Goal: Information Seeking & Learning: Learn about a topic

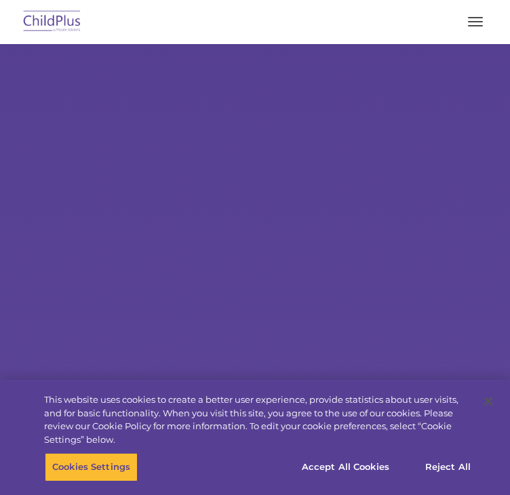
select select "MEDIUM"
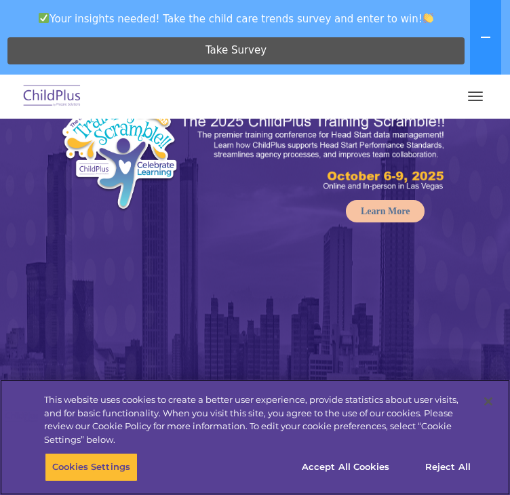
scroll to position [70, 0]
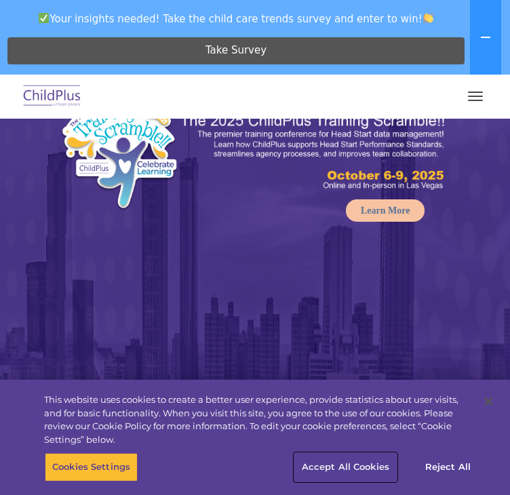
click at [368, 464] on button "Accept All Cookies" at bounding box center [345, 467] width 102 height 28
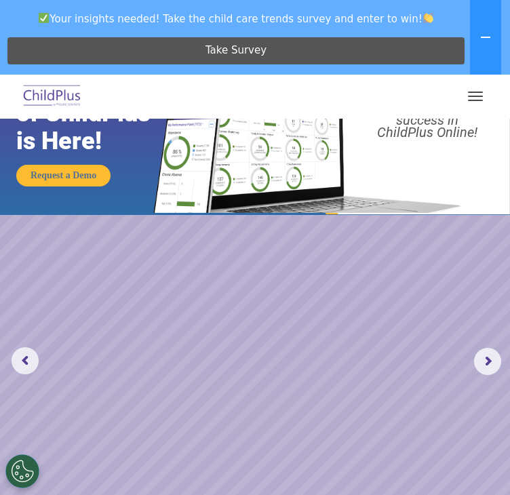
scroll to position [0, 0]
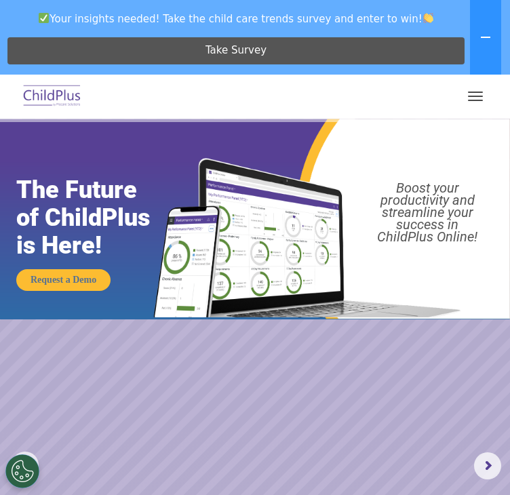
click at [480, 94] on button "button" at bounding box center [475, 96] width 28 height 22
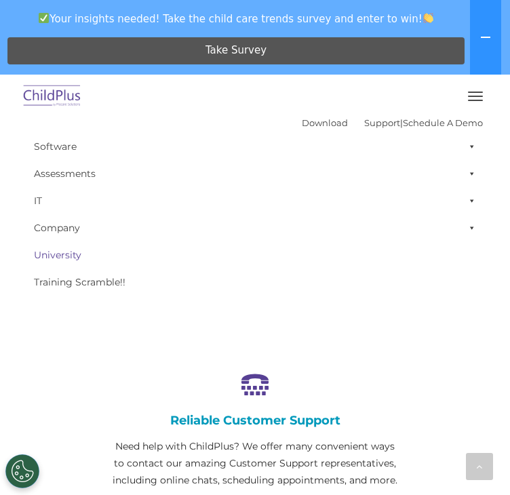
scroll to position [670, 0]
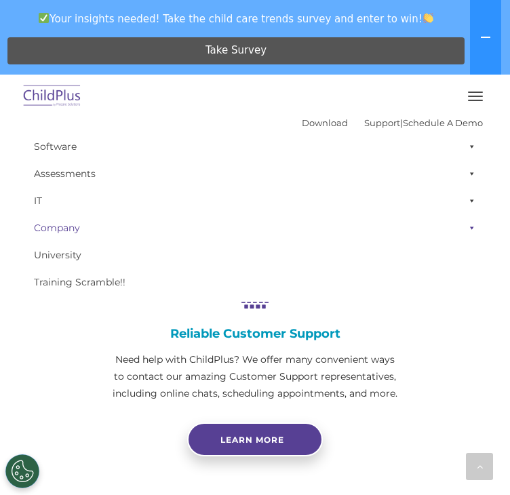
click at [77, 226] on link "Company" at bounding box center [255, 227] width 456 height 27
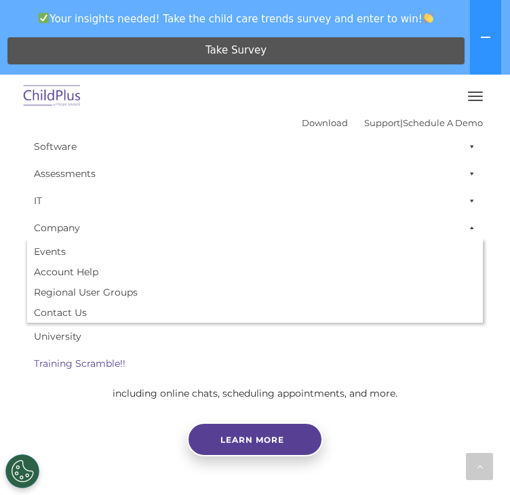
click at [70, 362] on link "Training Scramble!!" at bounding box center [255, 363] width 456 height 27
click at [488, 36] on icon at bounding box center [485, 37] width 11 height 11
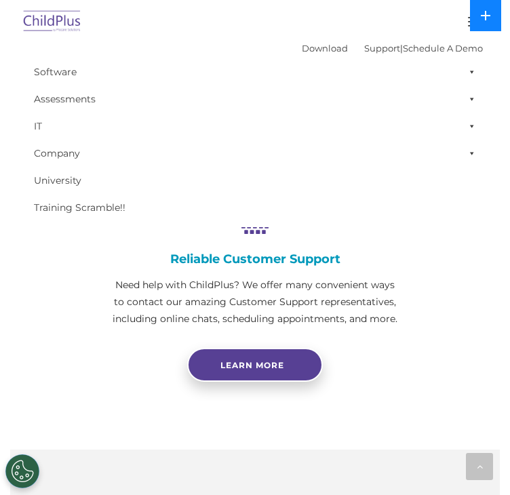
click at [487, 21] on button at bounding box center [485, 15] width 31 height 31
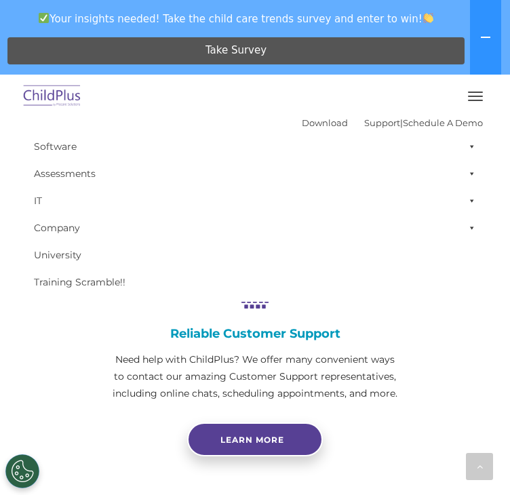
click at [468, 101] on button "button" at bounding box center [475, 96] width 28 height 22
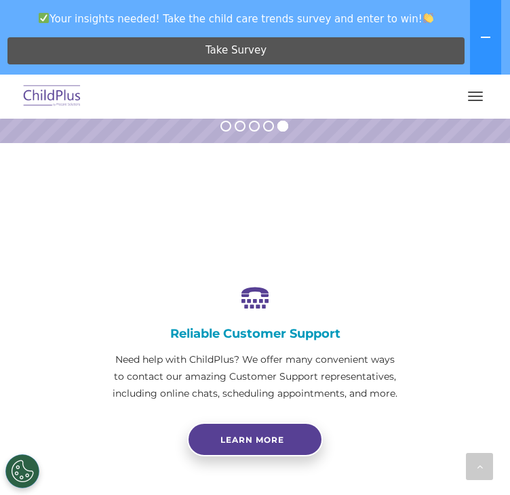
click at [468, 101] on button "button" at bounding box center [475, 96] width 28 height 22
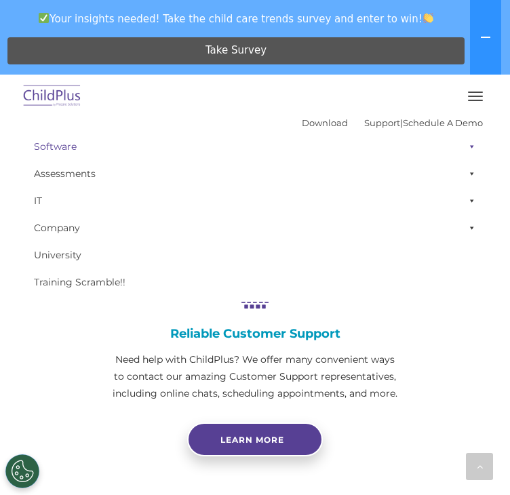
click at [462, 147] on span at bounding box center [469, 146] width 14 height 27
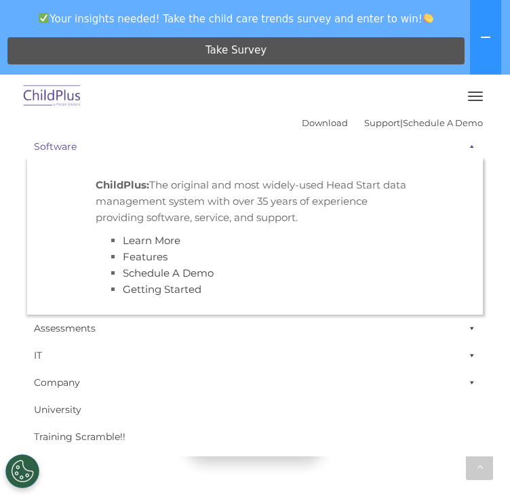
click at [462, 147] on span at bounding box center [469, 146] width 14 height 27
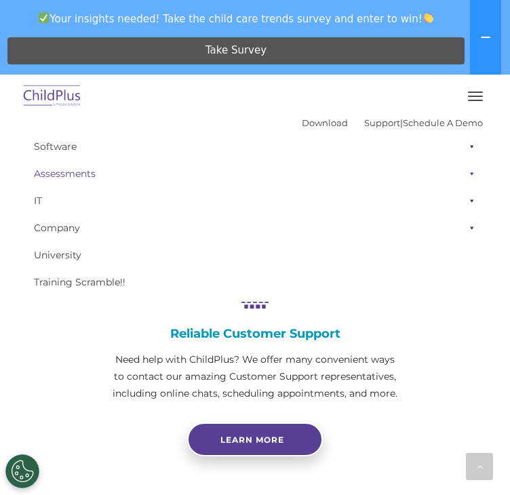
click at [465, 164] on span at bounding box center [469, 173] width 14 height 27
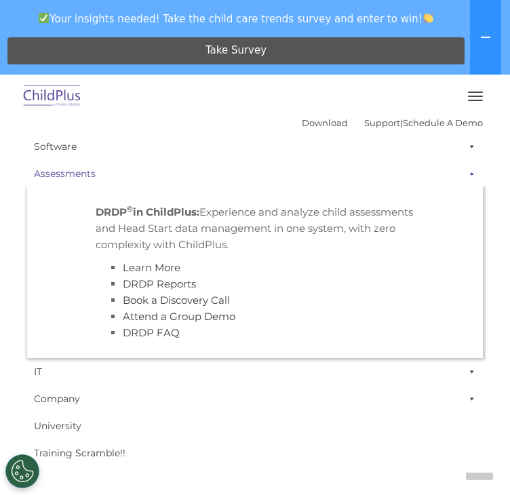
click at [465, 164] on span at bounding box center [469, 173] width 14 height 27
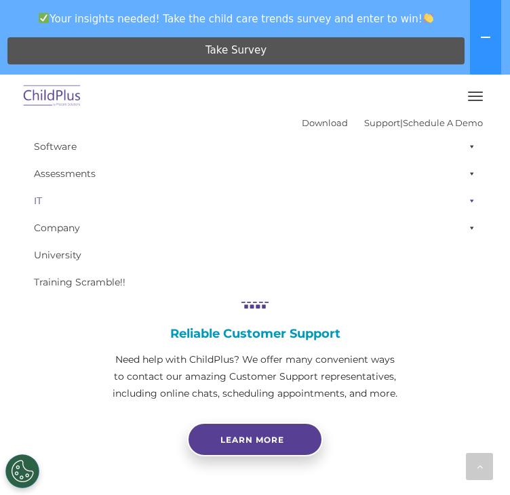
click at [464, 200] on span at bounding box center [469, 200] width 14 height 27
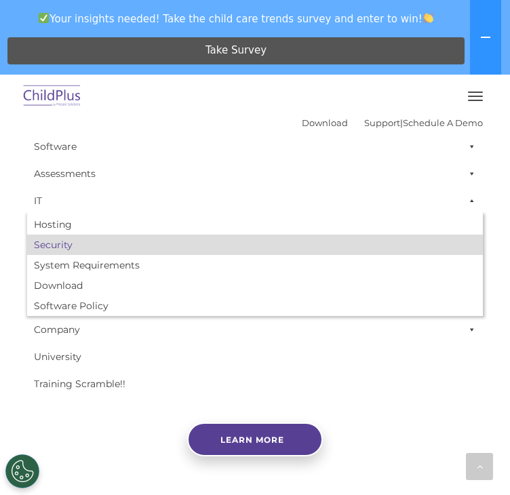
click at [424, 251] on link "Security" at bounding box center [255, 245] width 456 height 20
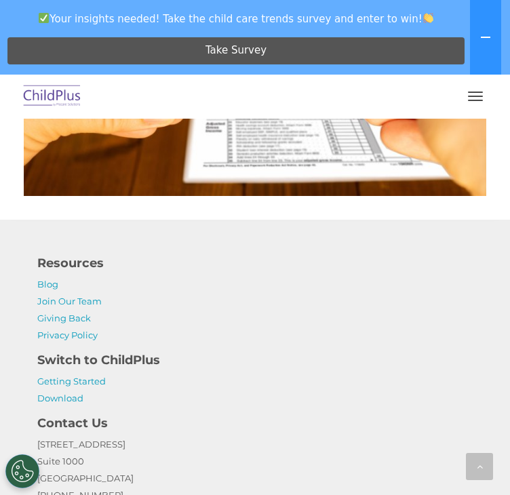
scroll to position [2413, 0]
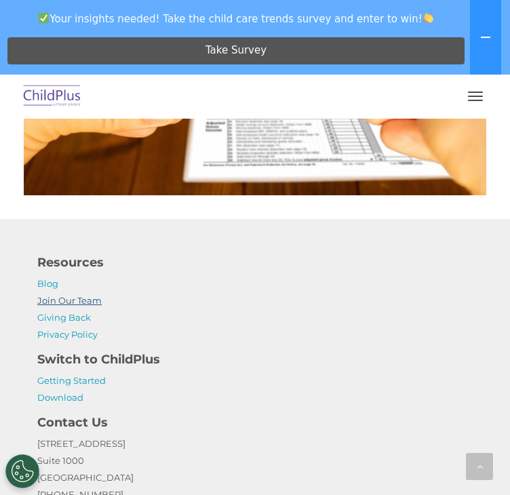
click at [77, 300] on link "Join Our Team" at bounding box center [69, 300] width 64 height 11
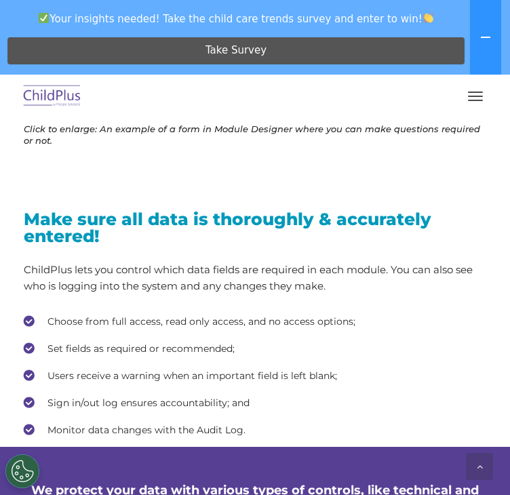
scroll to position [1586, 0]
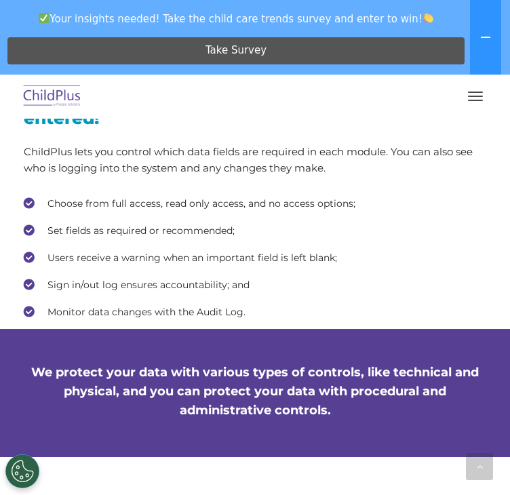
click at [342, 287] on li "Sign in/out log ensures accountability; and" at bounding box center [255, 285] width 462 height 20
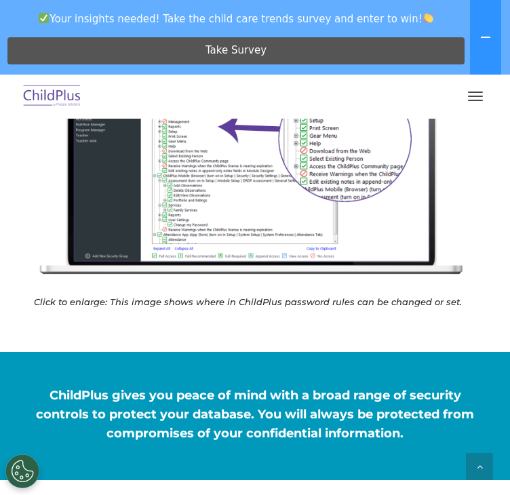
scroll to position [759, 0]
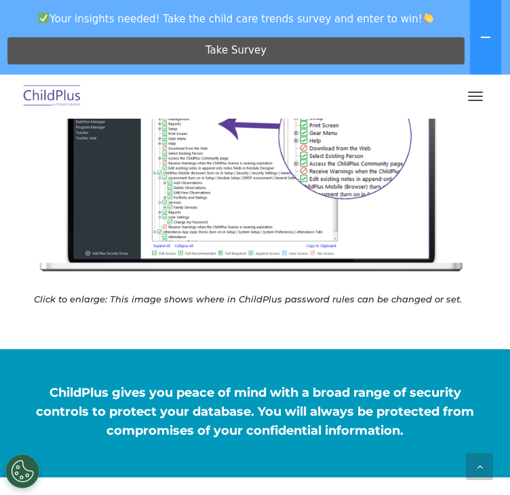
click at [342, 287] on div "Click to enlarge: This image shows where in ChildPlus password rules can be cha…" at bounding box center [255, 157] width 442 height 296
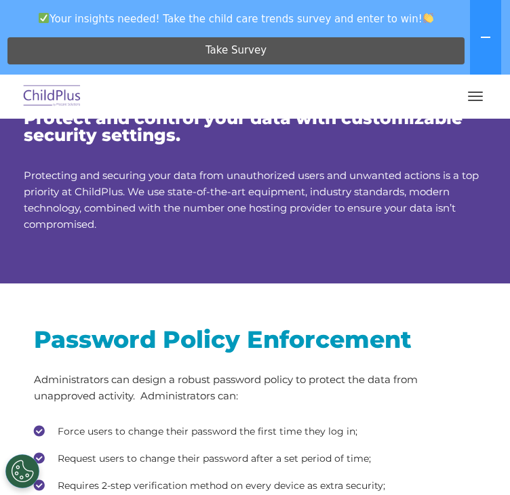
scroll to position [0, 0]
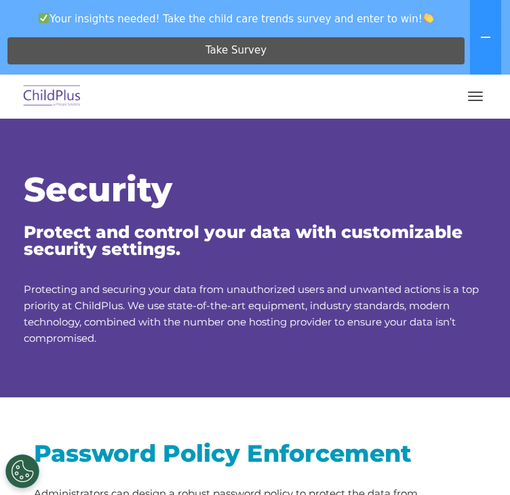
click at [54, 92] on img at bounding box center [52, 97] width 64 height 32
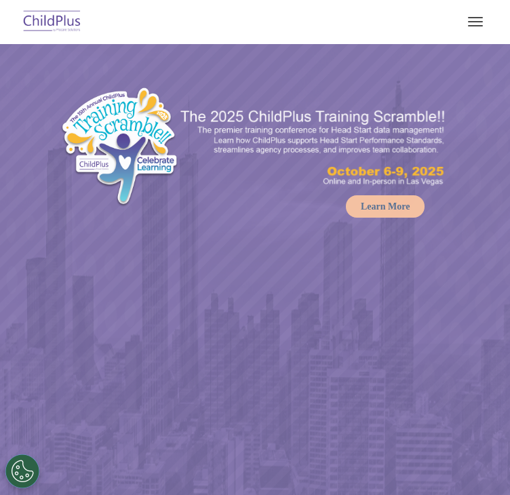
select select "MEDIUM"
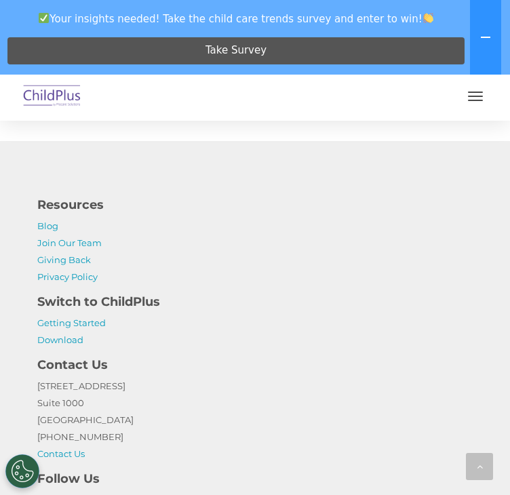
scroll to position [2976, 0]
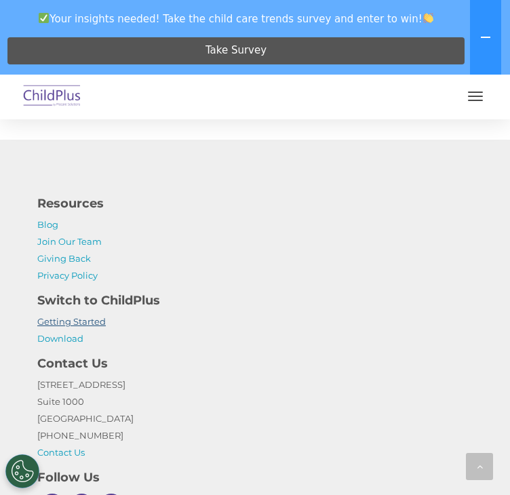
click at [88, 327] on link "Getting Started" at bounding box center [71, 321] width 68 height 11
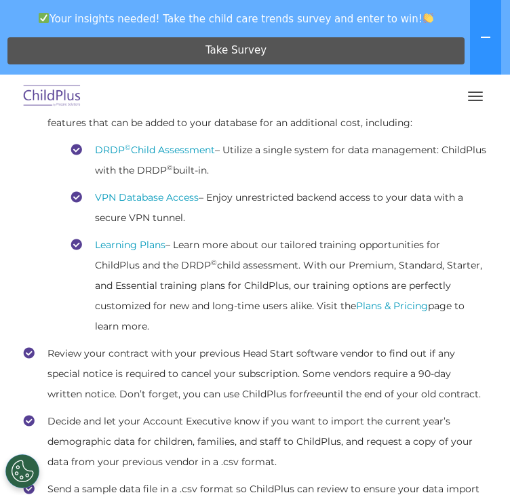
scroll to position [396, 0]
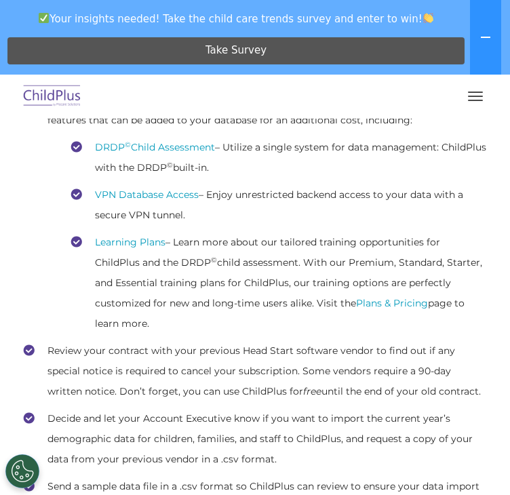
click at [475, 94] on button "button" at bounding box center [475, 96] width 28 height 22
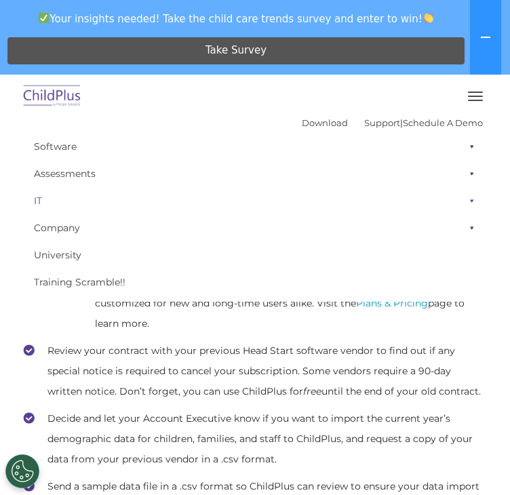
click at [56, 207] on link "IT" at bounding box center [255, 200] width 456 height 27
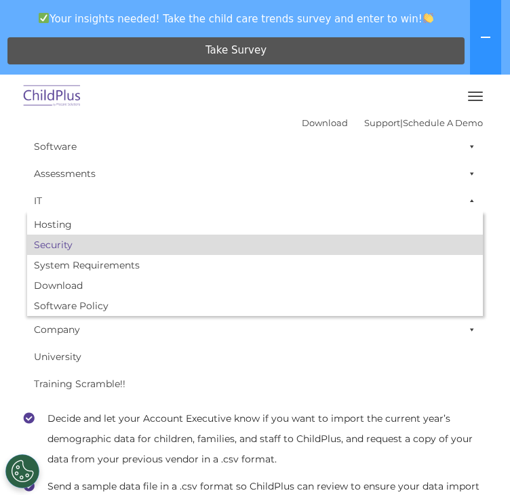
click at [56, 245] on link "Security" at bounding box center [255, 245] width 456 height 20
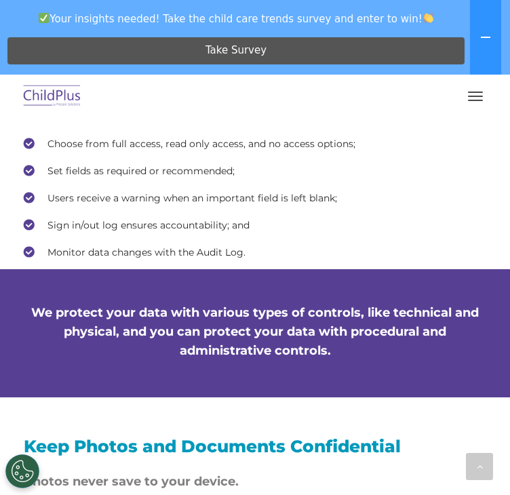
scroll to position [1640, 0]
